Goal: Contribute content

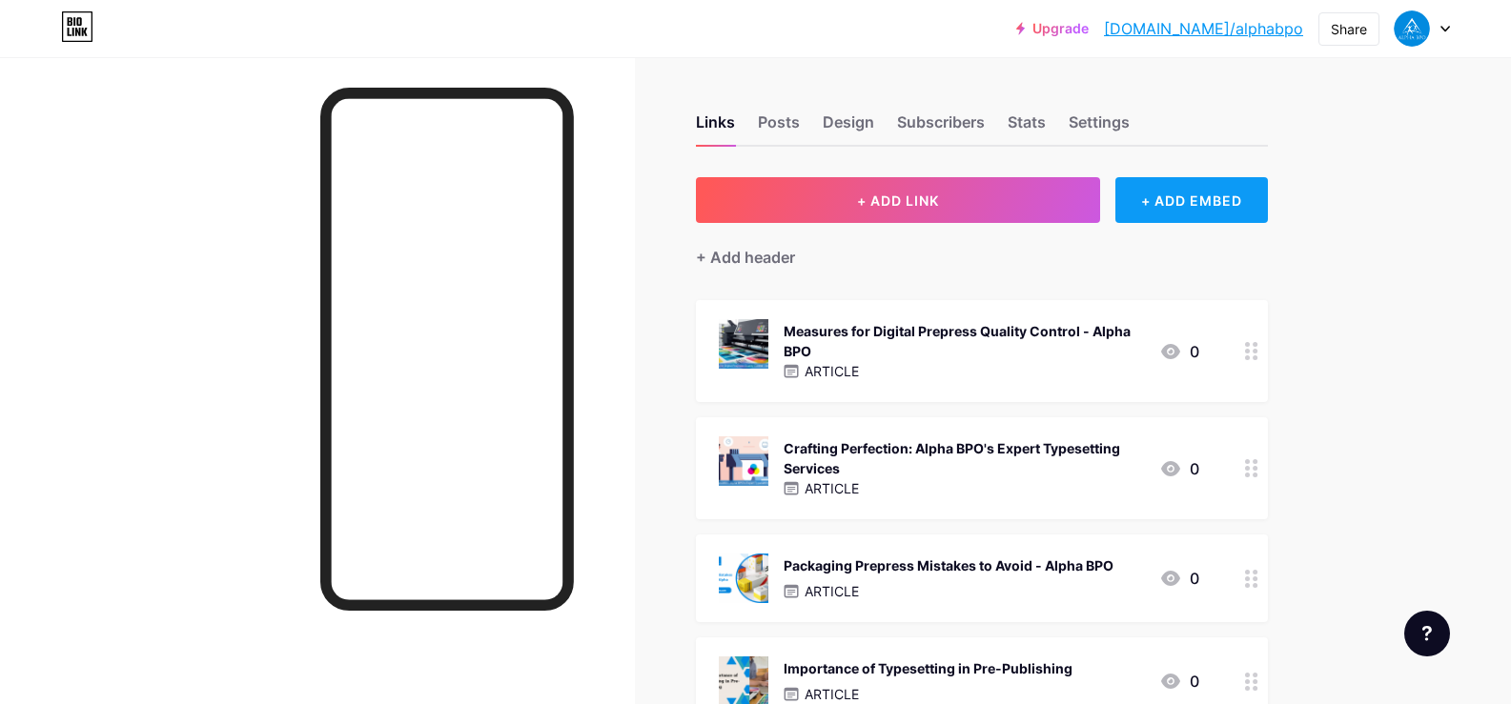
click at [1233, 187] on div "+ ADD EMBED" at bounding box center [1191, 200] width 152 height 46
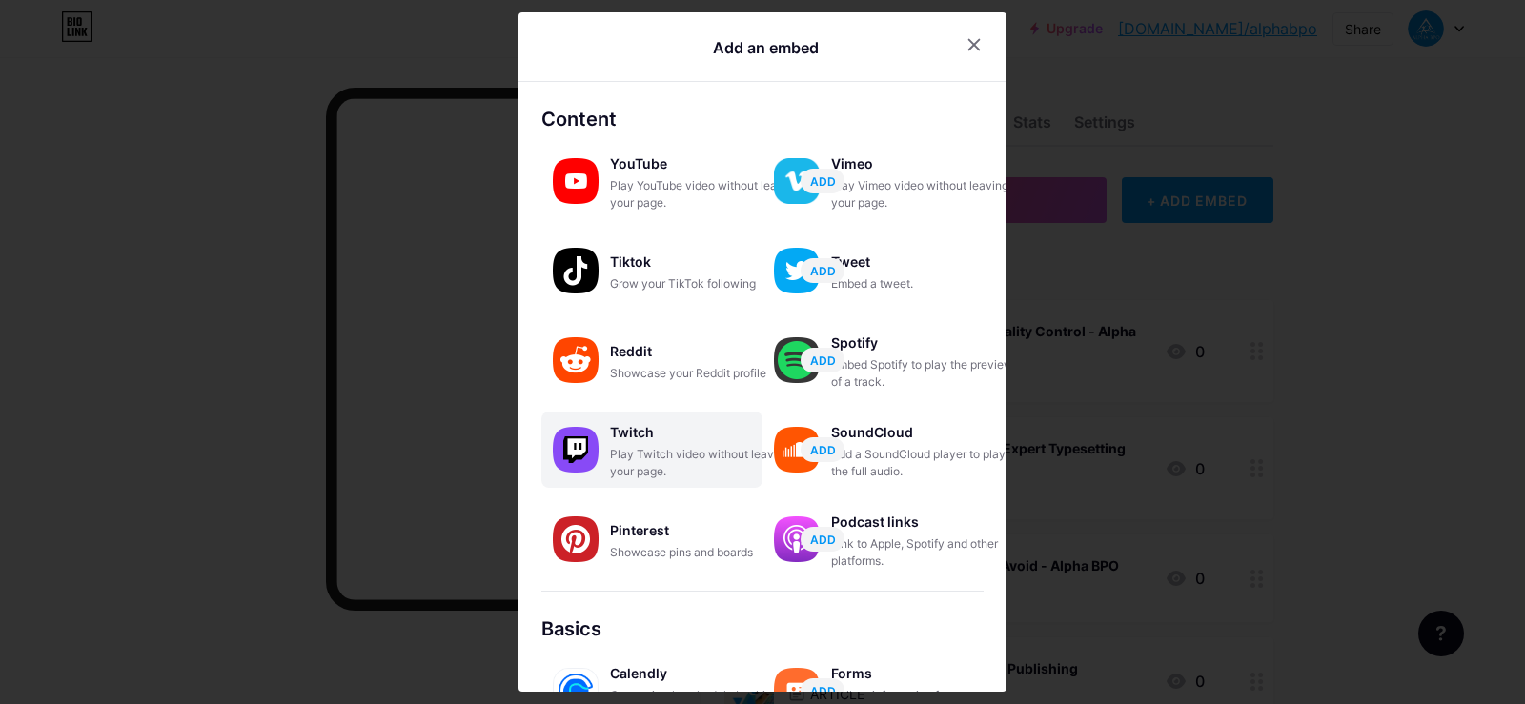
scroll to position [292, 0]
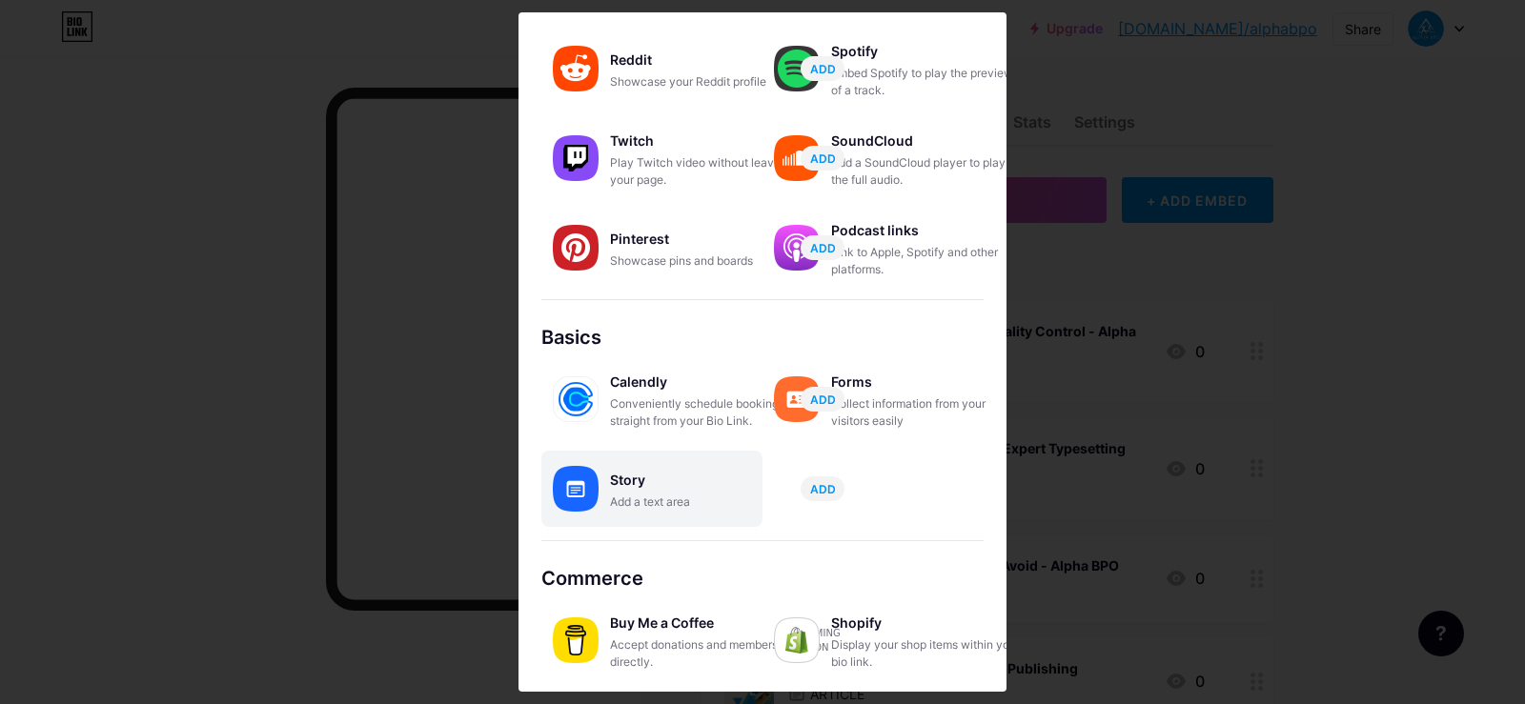
click at [665, 473] on div "Story" at bounding box center [705, 480] width 191 height 27
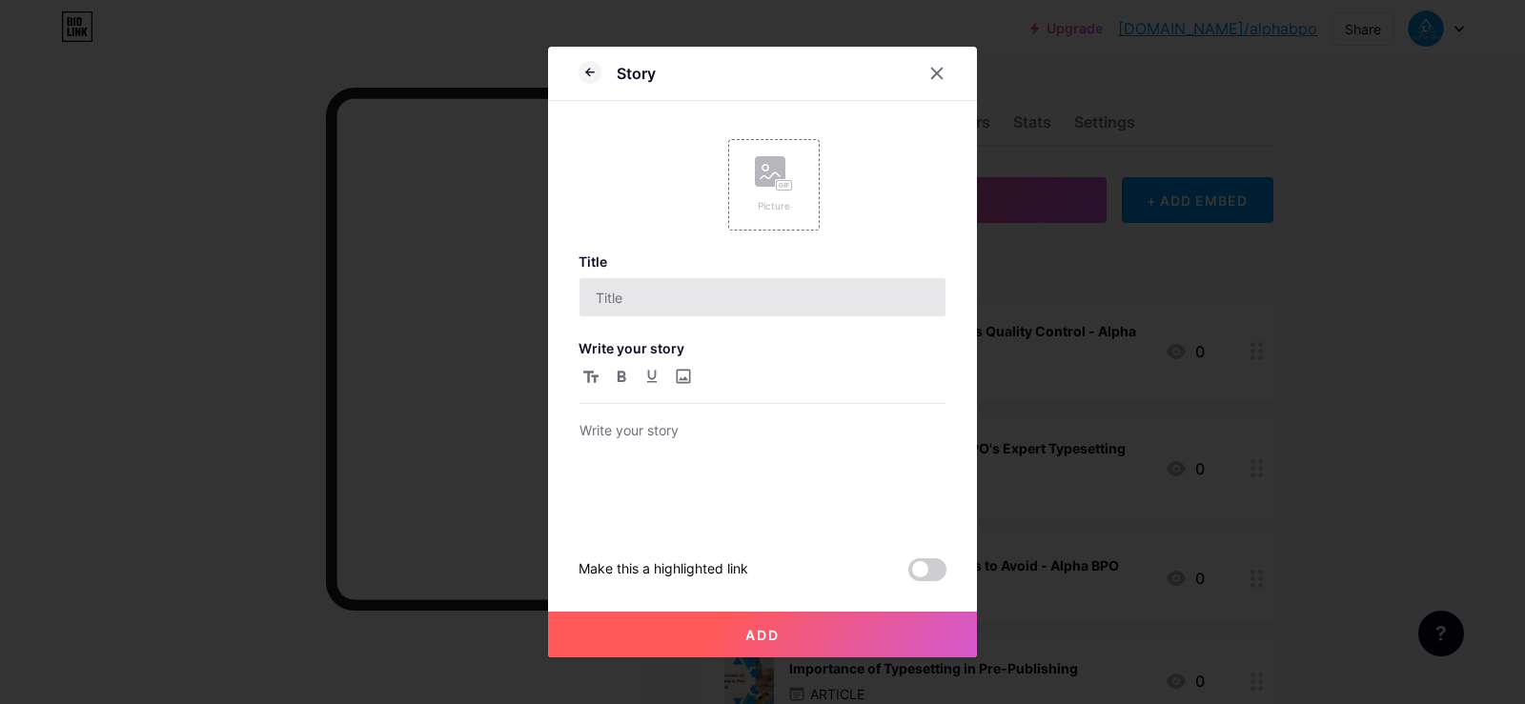
scroll to position [0, 0]
click at [806, 191] on div "Picture" at bounding box center [773, 184] width 91 height 91
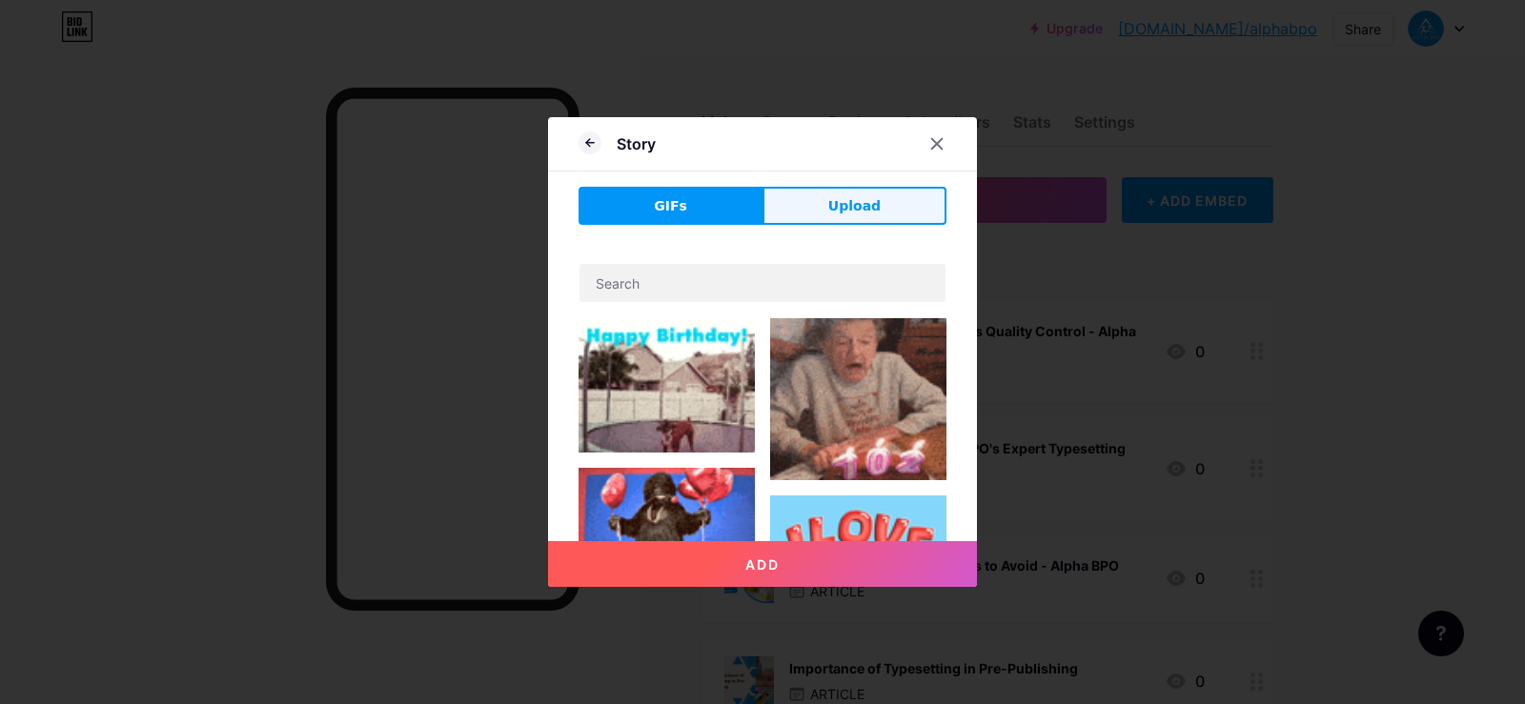
click at [844, 196] on span "Upload" at bounding box center [854, 206] width 52 height 20
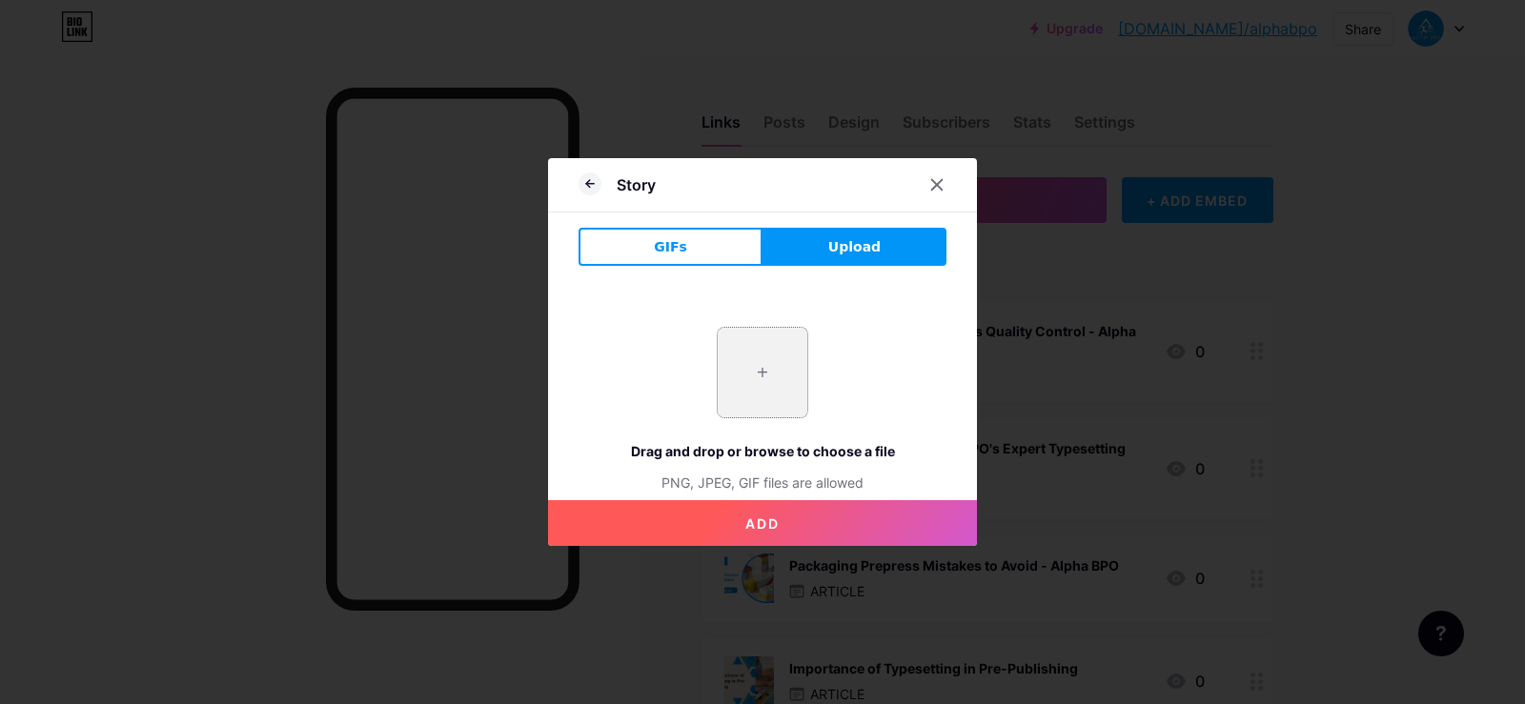
click at [752, 402] on input "file" at bounding box center [763, 373] width 90 height 90
type input "C:\fakepath\imgi_6_250909091848.jpeg"
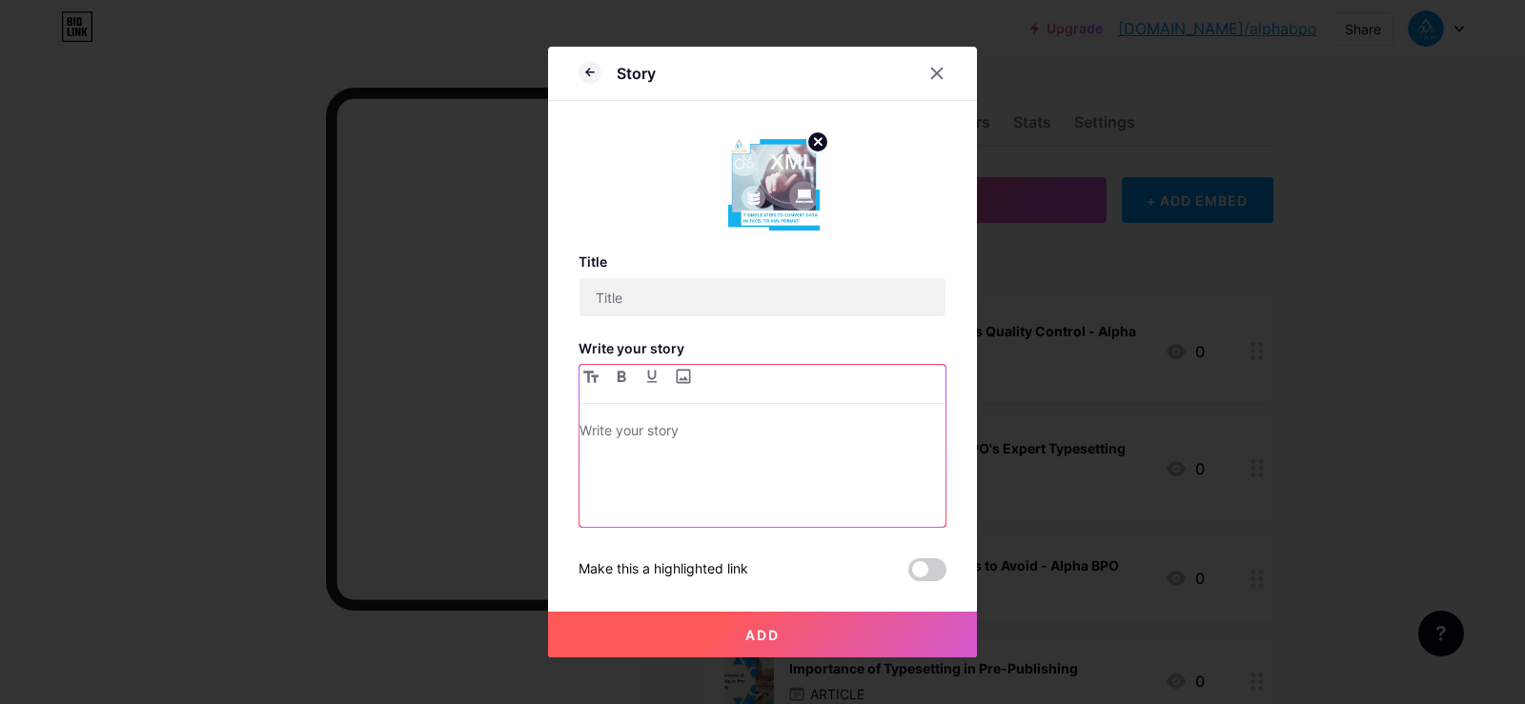
click at [701, 452] on div at bounding box center [762, 473] width 366 height 108
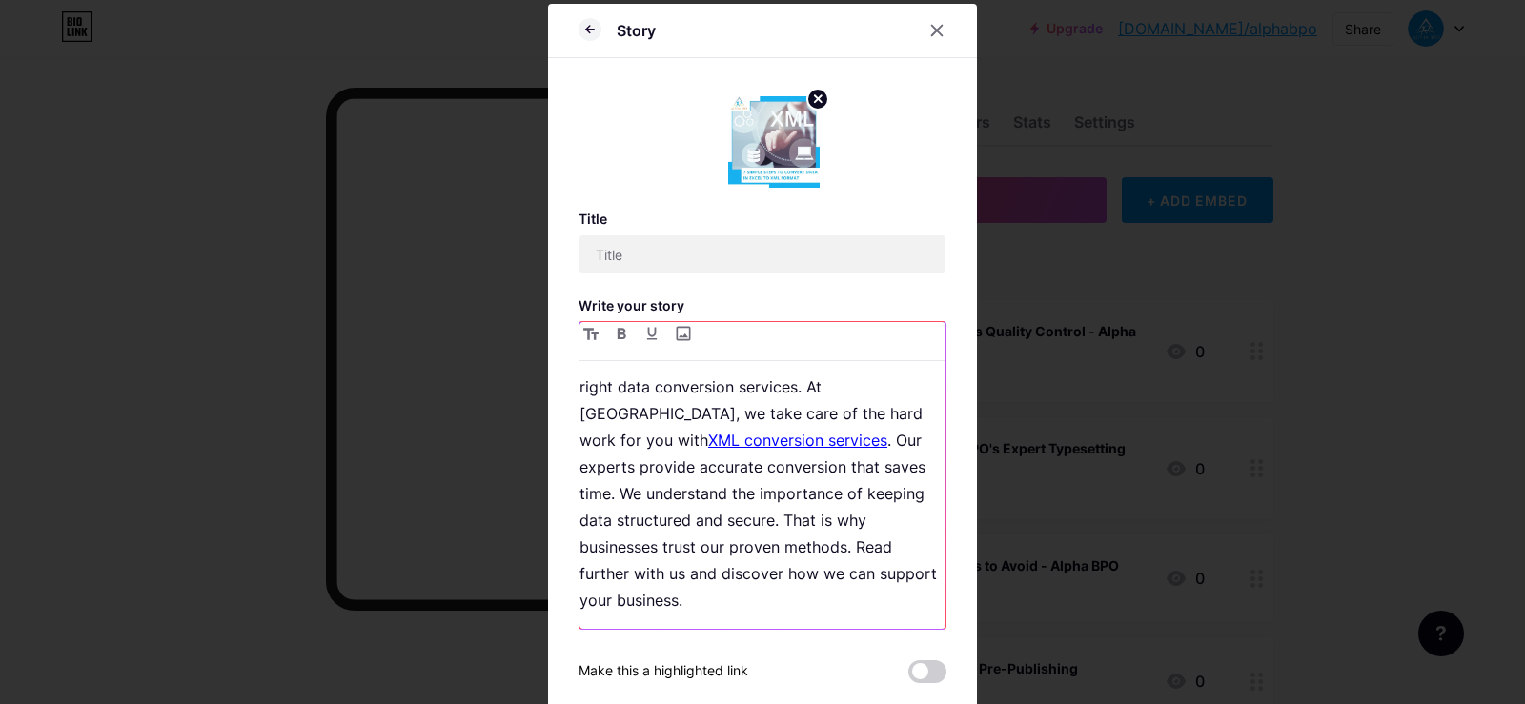
scroll to position [3, 0]
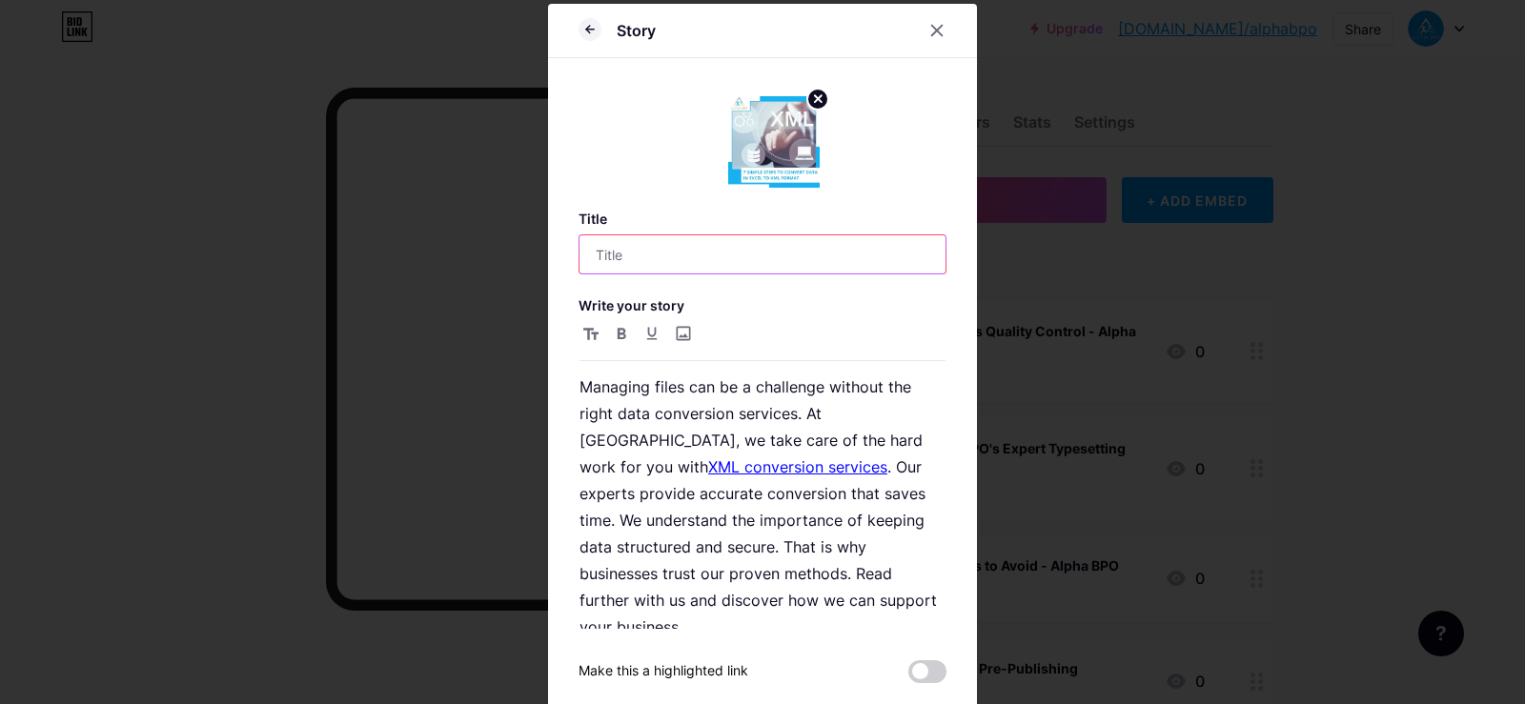
click at [717, 260] on input "text" at bounding box center [762, 254] width 366 height 38
paste input "Turn Excel Into XML Easily With XML Conversion Services"
type input "Turn Excel Into XML Easily With XML Conversion Services"
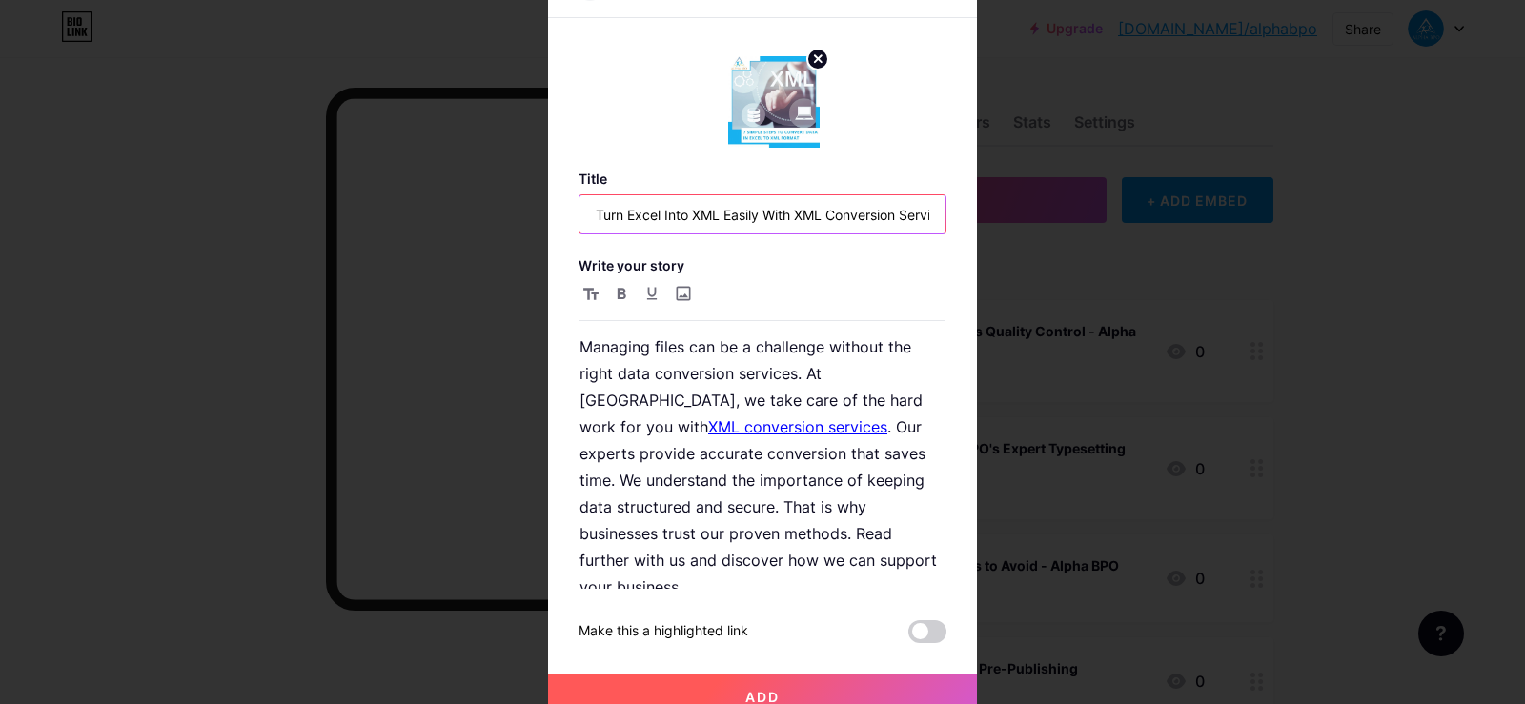
scroll to position [59, 0]
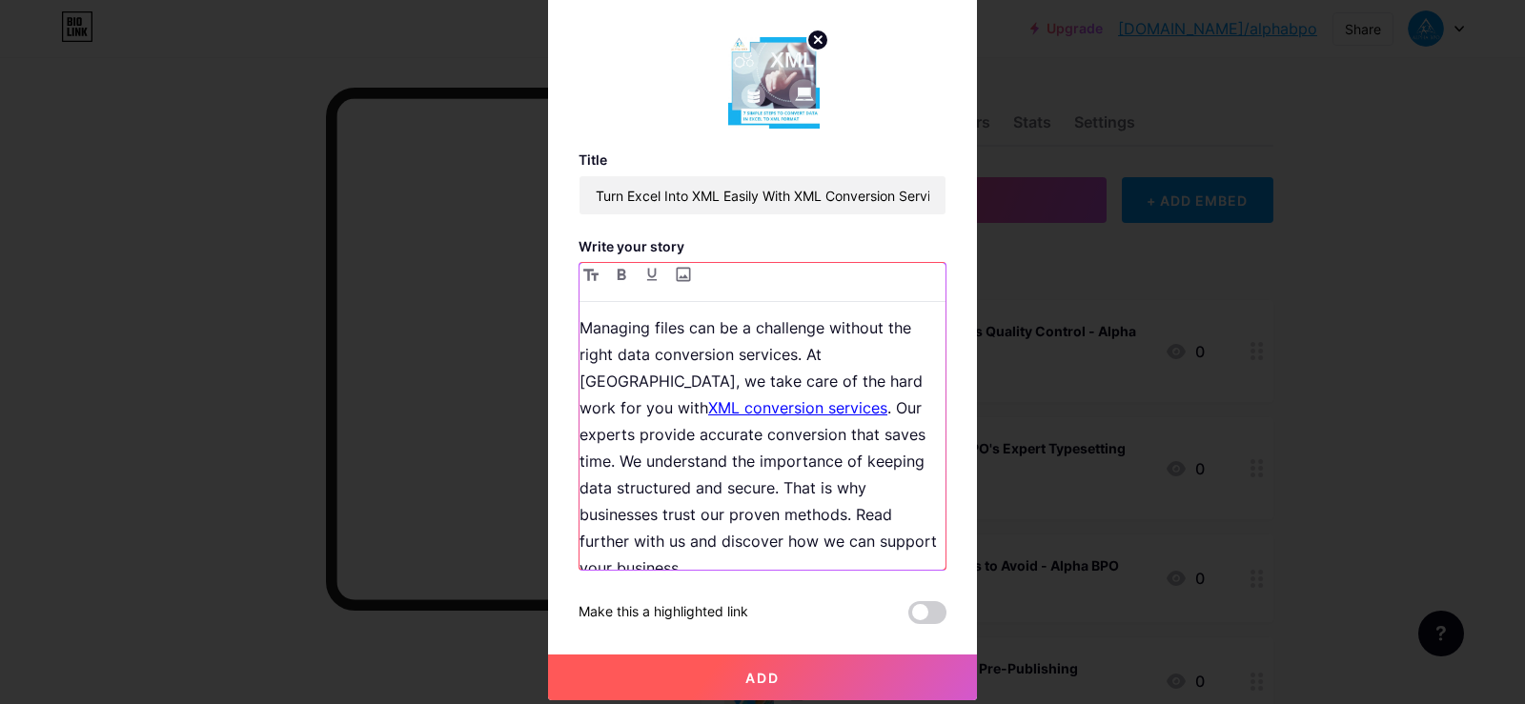
click at [761, 559] on div "Managing files can be a challenge without the right data conversion services. A…" at bounding box center [762, 443] width 366 height 253
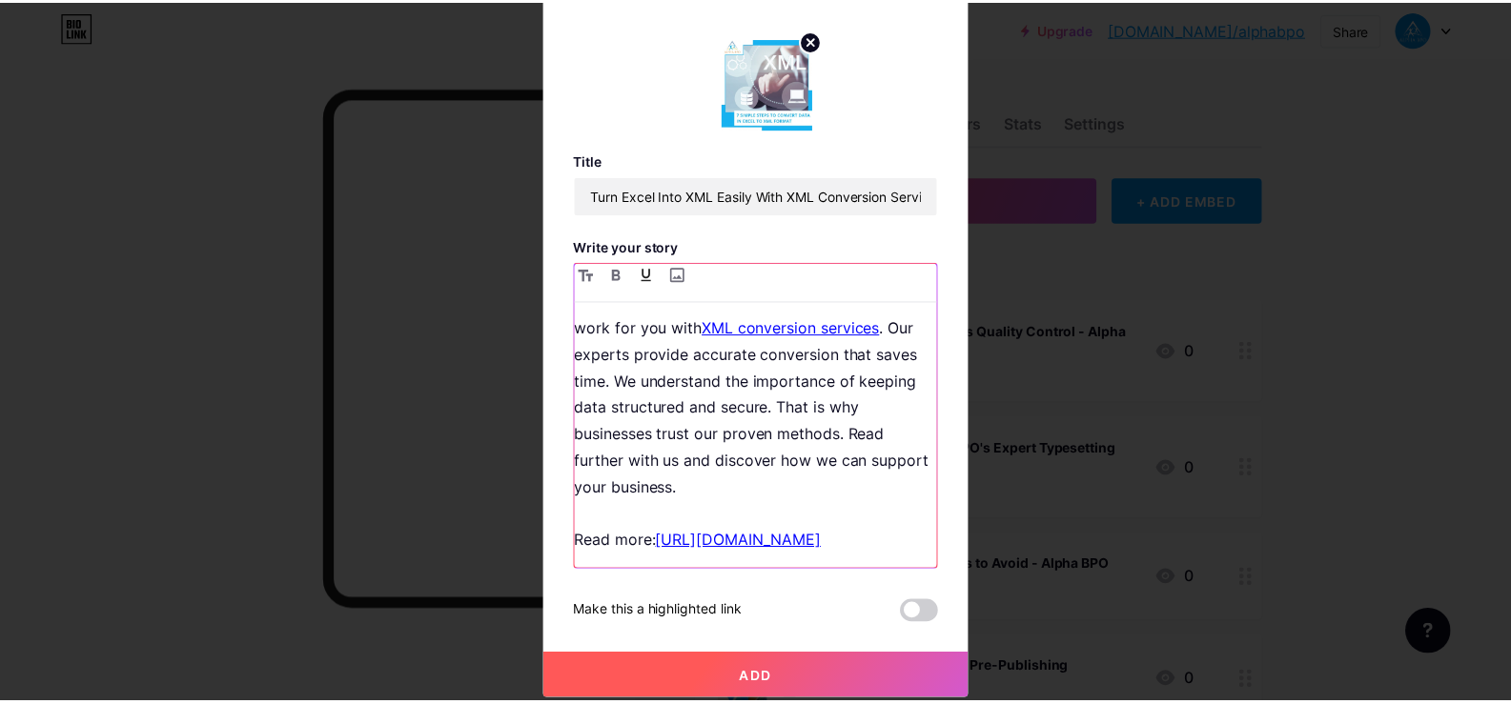
scroll to position [136, 0]
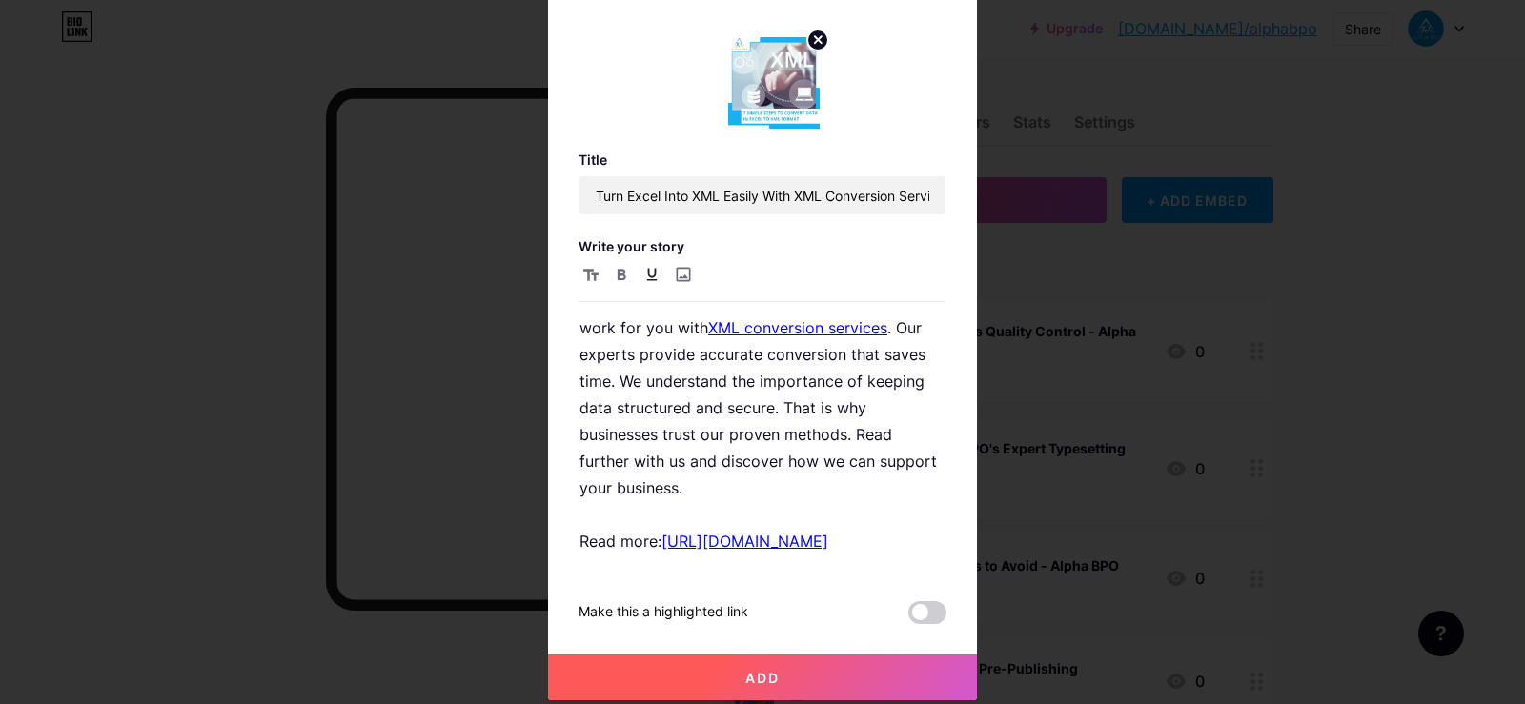
click at [794, 684] on button "Add" at bounding box center [762, 678] width 429 height 46
